Goal: Book appointment/travel/reservation

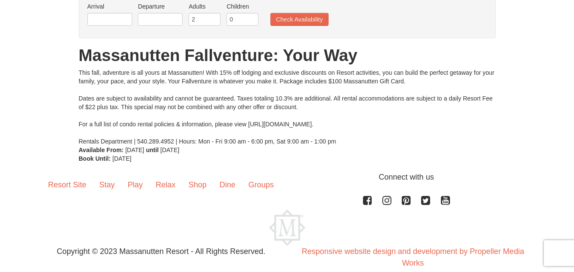
scroll to position [86, 0]
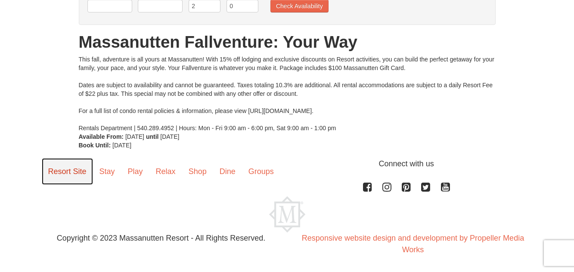
click at [63, 173] on link "Resort Site" at bounding box center [67, 171] width 51 height 27
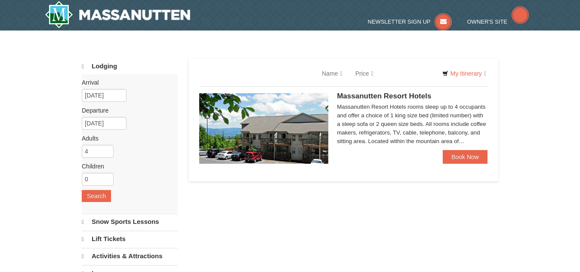
select select "9"
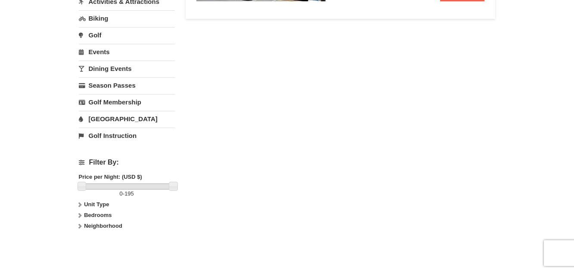
scroll to position [258, 0]
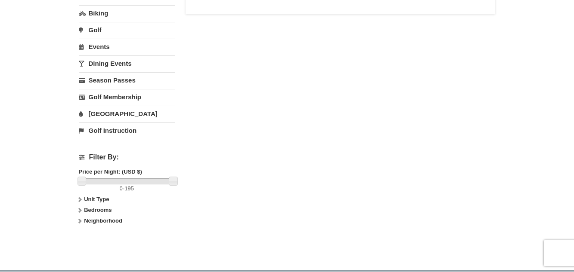
click at [88, 200] on strong "Unit Type" at bounding box center [96, 199] width 25 height 6
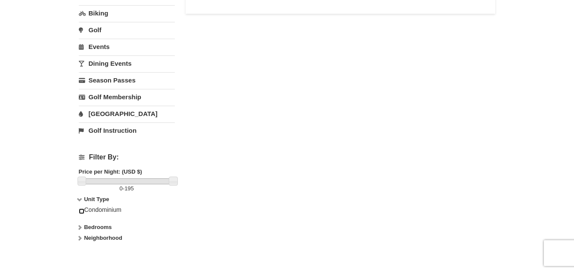
click at [81, 213] on input "checkbox" at bounding box center [82, 212] width 6 height 6
checkbox input "true"
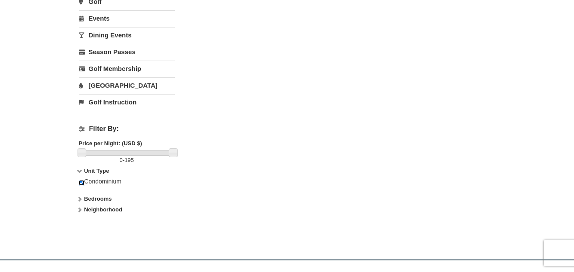
scroll to position [301, 0]
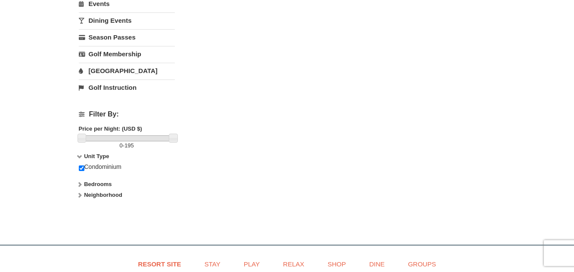
click at [93, 187] on strong "Bedrooms" at bounding box center [98, 184] width 28 height 6
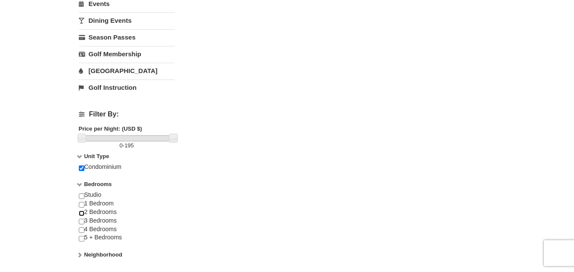
click at [80, 215] on input "checkbox" at bounding box center [82, 214] width 6 height 6
checkbox input "true"
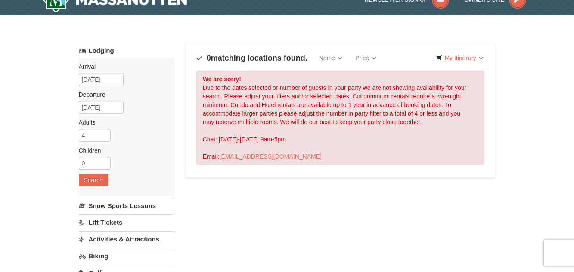
scroll to position [0, 0]
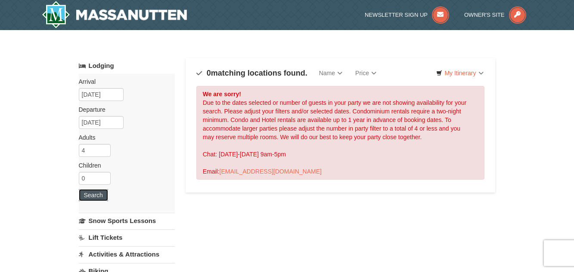
click at [95, 197] on button "Search" at bounding box center [93, 195] width 29 height 12
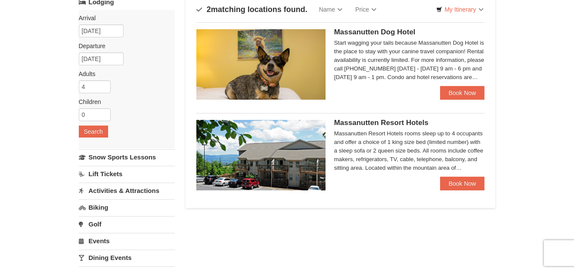
scroll to position [43, 0]
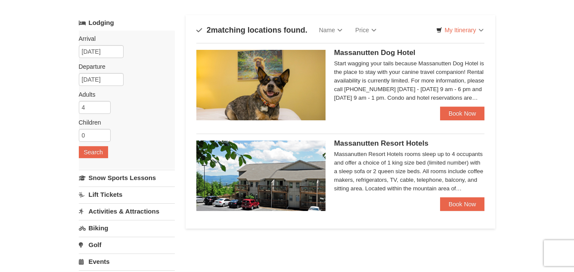
click at [281, 89] on img at bounding box center [260, 85] width 129 height 71
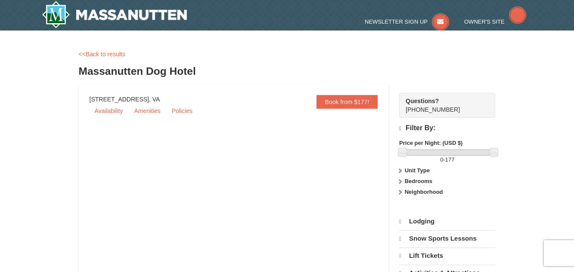
select select "9"
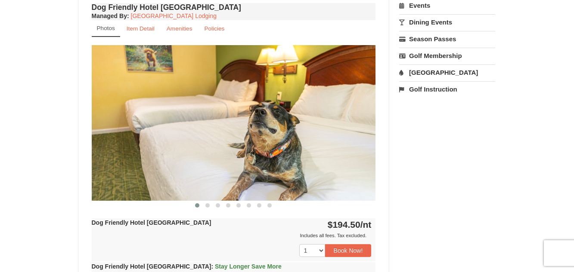
scroll to position [301, 0]
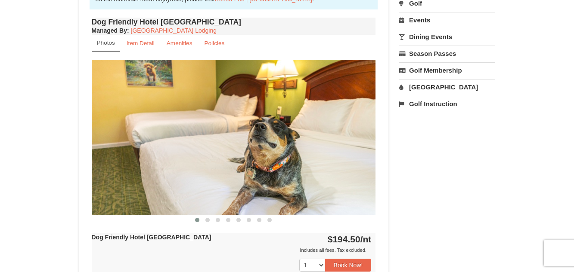
click at [257, 135] on img at bounding box center [234, 137] width 284 height 155
drag, startPoint x: 336, startPoint y: 141, endPoint x: 223, endPoint y: 142, distance: 112.4
click at [231, 145] on img at bounding box center [234, 137] width 284 height 155
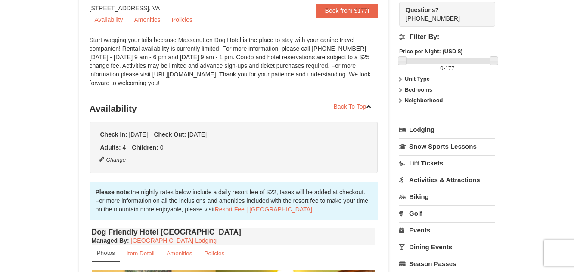
scroll to position [0, 0]
